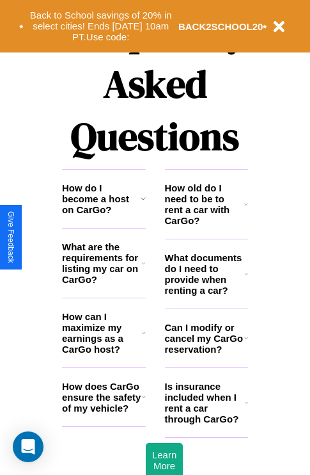
scroll to position [1550, 0]
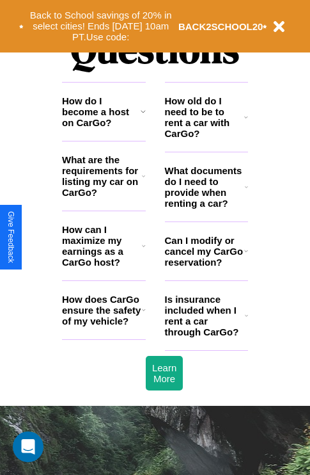
click at [104, 128] on h3 "How do I become a host on CarGo?" at bounding box center [101, 111] width 79 height 33
click at [104, 266] on h3 "How can I maximize my earnings as a CarGo host?" at bounding box center [102, 245] width 80 height 43
click at [104, 326] on h3 "How does CarGo ensure the safety of my vehicle?" at bounding box center [102, 310] width 80 height 33
click at [246, 320] on icon at bounding box center [246, 315] width 3 height 10
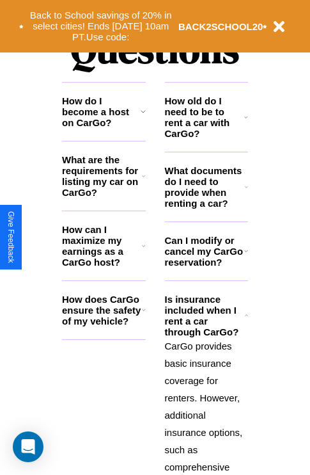
click at [206, 207] on h3 "What documents do I need to provide when renting a car?" at bounding box center [205, 186] width 81 height 43
click at [143, 315] on icon at bounding box center [144, 309] width 4 height 10
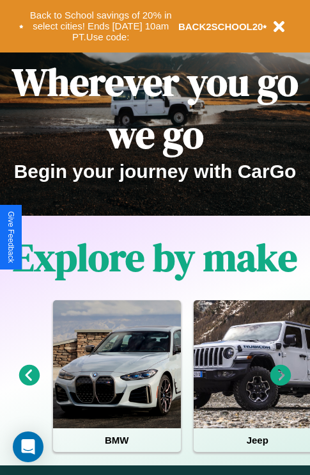
scroll to position [0, 0]
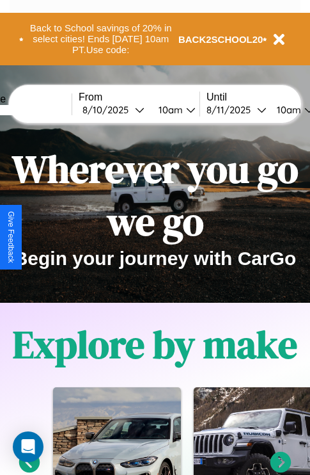
click at [43, 109] on input "text" at bounding box center [24, 110] width 96 height 10
type input "*******"
click at [129, 109] on div "8 / 10 / 2025" at bounding box center [109, 110] width 52 height 12
select select "*"
select select "****"
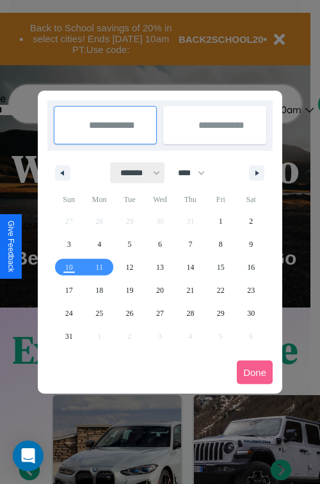
click at [134, 173] on select "******* ******** ***** ***** *** **** **** ****** ********* ******* ******** **…" at bounding box center [138, 172] width 54 height 21
select select "*"
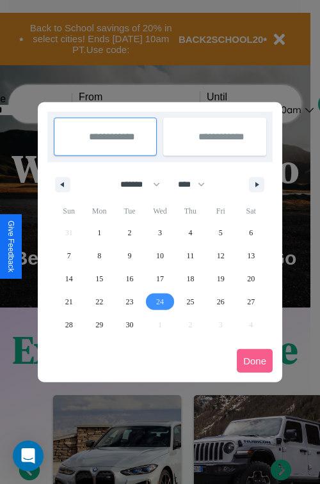
click at [159, 301] on span "24" at bounding box center [160, 301] width 8 height 23
type input "**********"
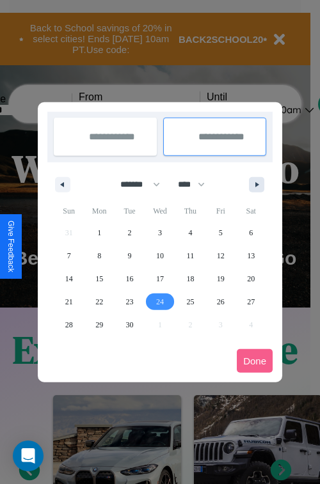
click at [257, 184] on icon "button" at bounding box center [259, 184] width 6 height 5
select select "*"
click at [159, 232] on span "1" at bounding box center [160, 232] width 4 height 23
type input "**********"
select select "*"
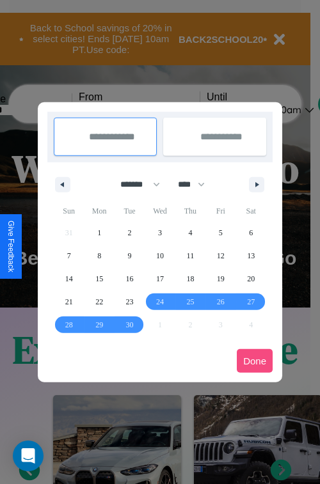
click at [255, 361] on button "Done" at bounding box center [255, 361] width 36 height 24
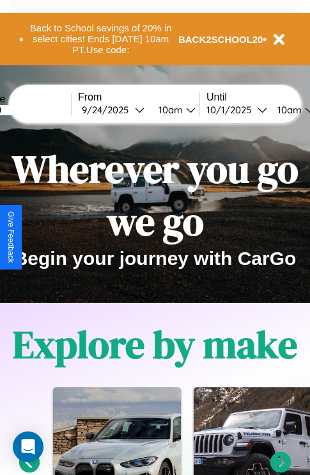
click at [185, 109] on div "10am" at bounding box center [169, 110] width 34 height 12
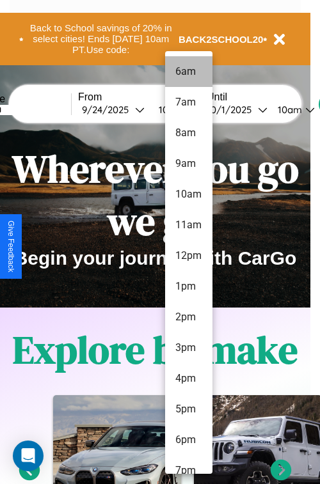
click at [188, 72] on li "6am" at bounding box center [188, 71] width 47 height 31
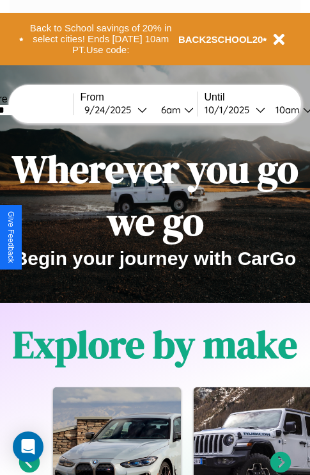
scroll to position [0, 45]
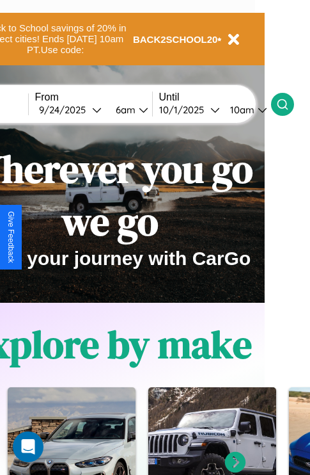
click at [289, 104] on icon at bounding box center [282, 104] width 13 height 13
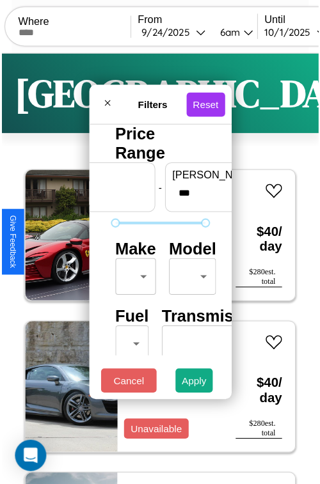
scroll to position [38, 0]
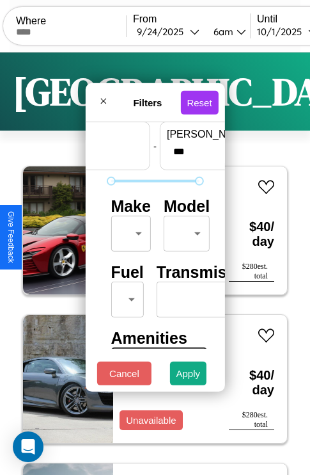
click at [129, 230] on body "CarGo Where From 9 / 24 / 2025 6am Until 10 / 1 / 2025 10am Become a Host Login…" at bounding box center [155, 264] width 310 height 528
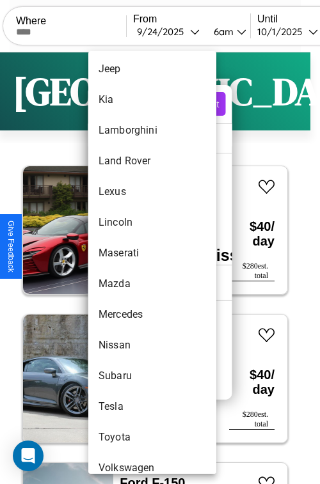
scroll to position [693, 0]
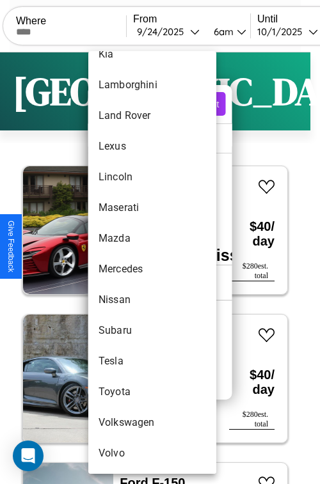
click at [128, 392] on li "Toyota" at bounding box center [152, 392] width 128 height 31
type input "******"
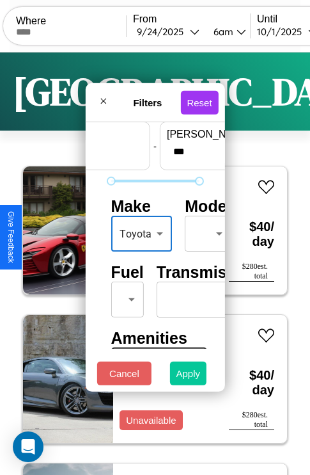
click at [189, 376] on button "Apply" at bounding box center [188, 373] width 37 height 24
